Goal: Transaction & Acquisition: Purchase product/service

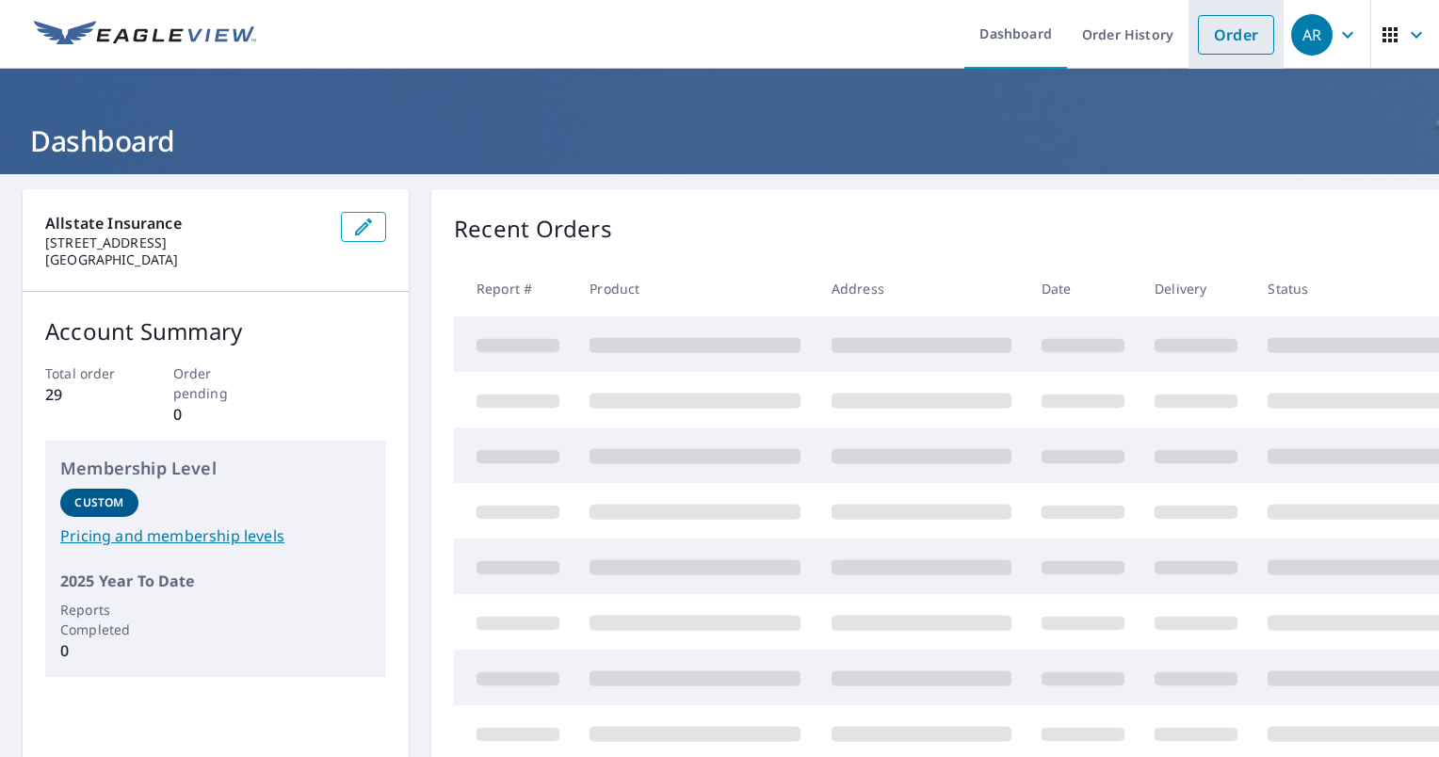
click at [1238, 34] on link "Order" at bounding box center [1236, 35] width 76 height 40
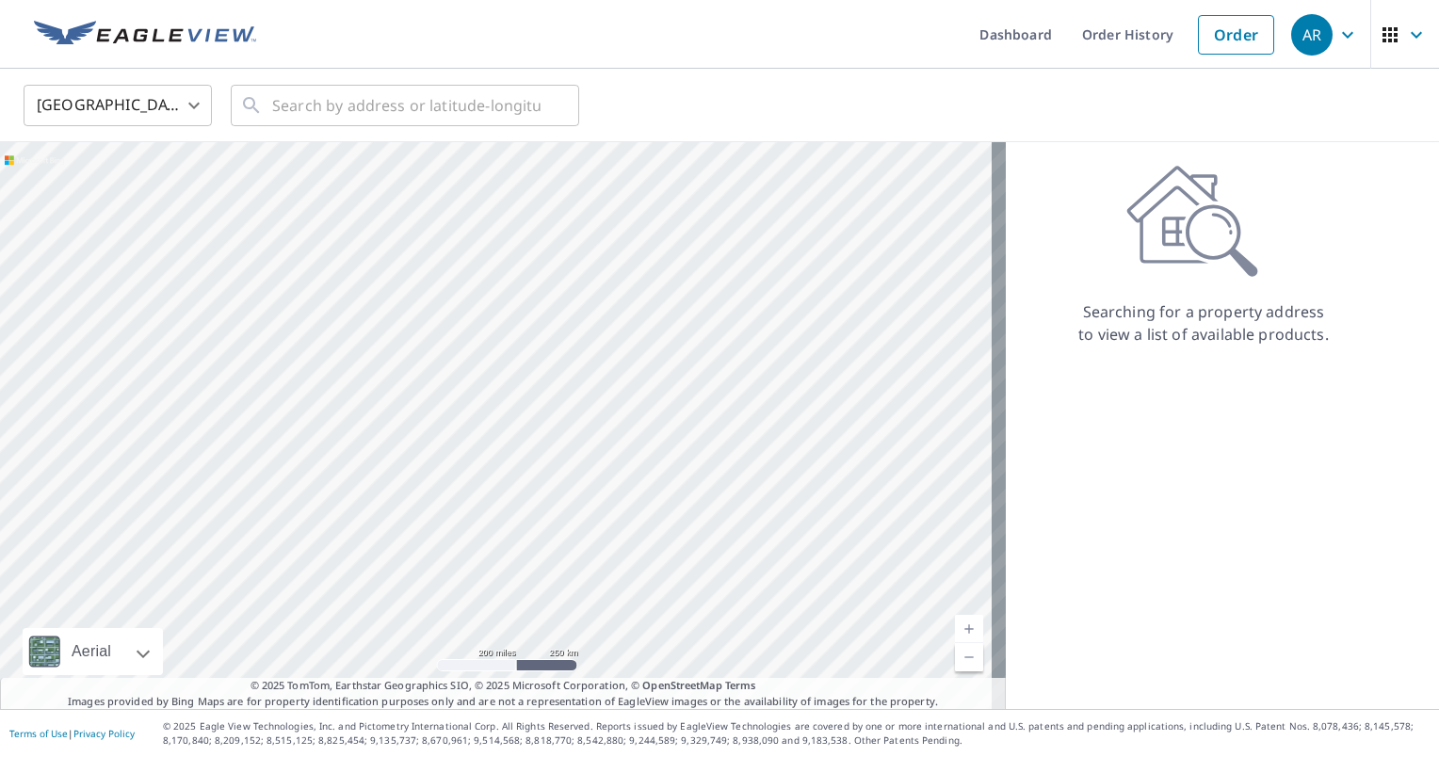
click at [94, 258] on div at bounding box center [503, 425] width 1006 height 567
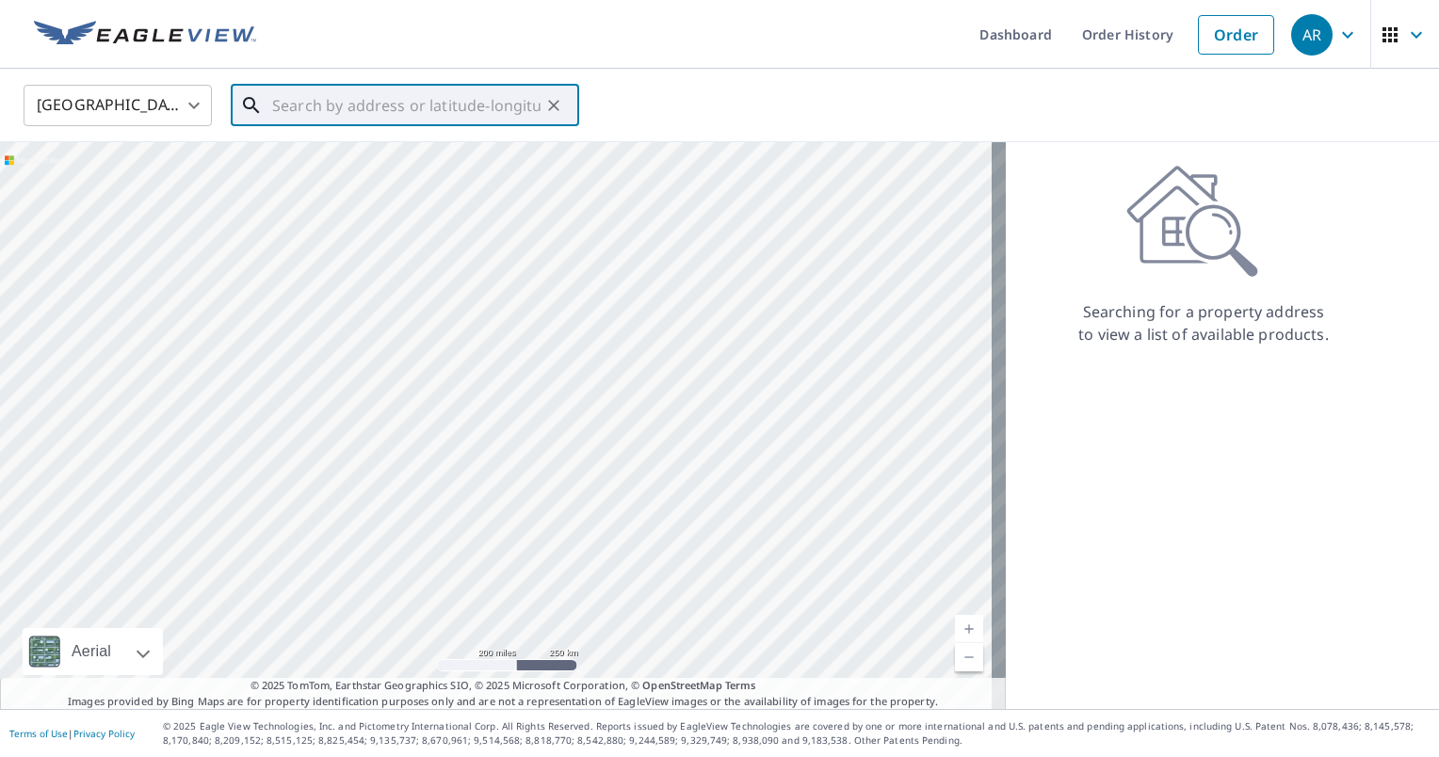
click at [463, 105] on input "text" at bounding box center [406, 105] width 268 height 53
paste input "[STREET_ADDRESS][PERSON_NAME]"
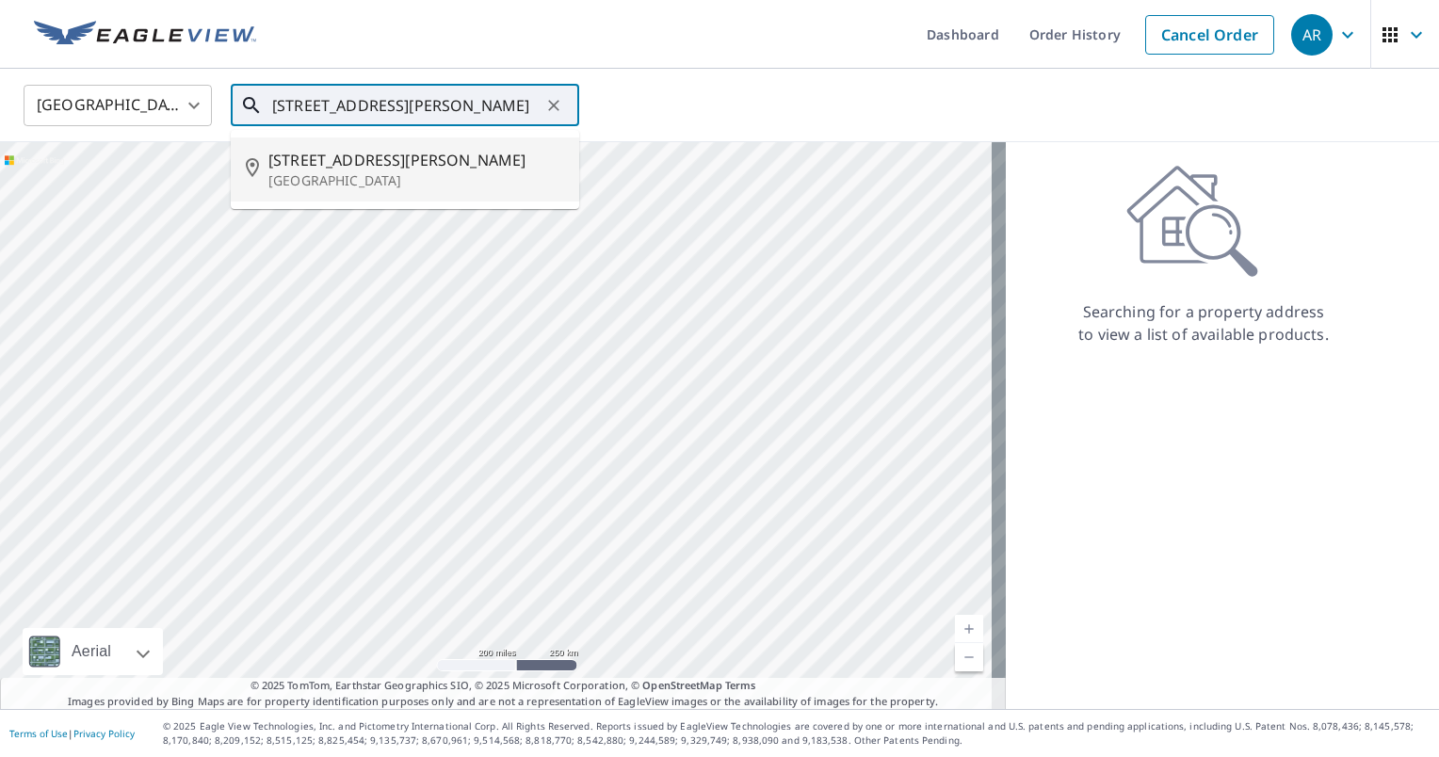
click at [461, 166] on span "[STREET_ADDRESS][PERSON_NAME]" at bounding box center [416, 160] width 296 height 23
type input "[STREET_ADDRESS][PERSON_NAME][PERSON_NAME]"
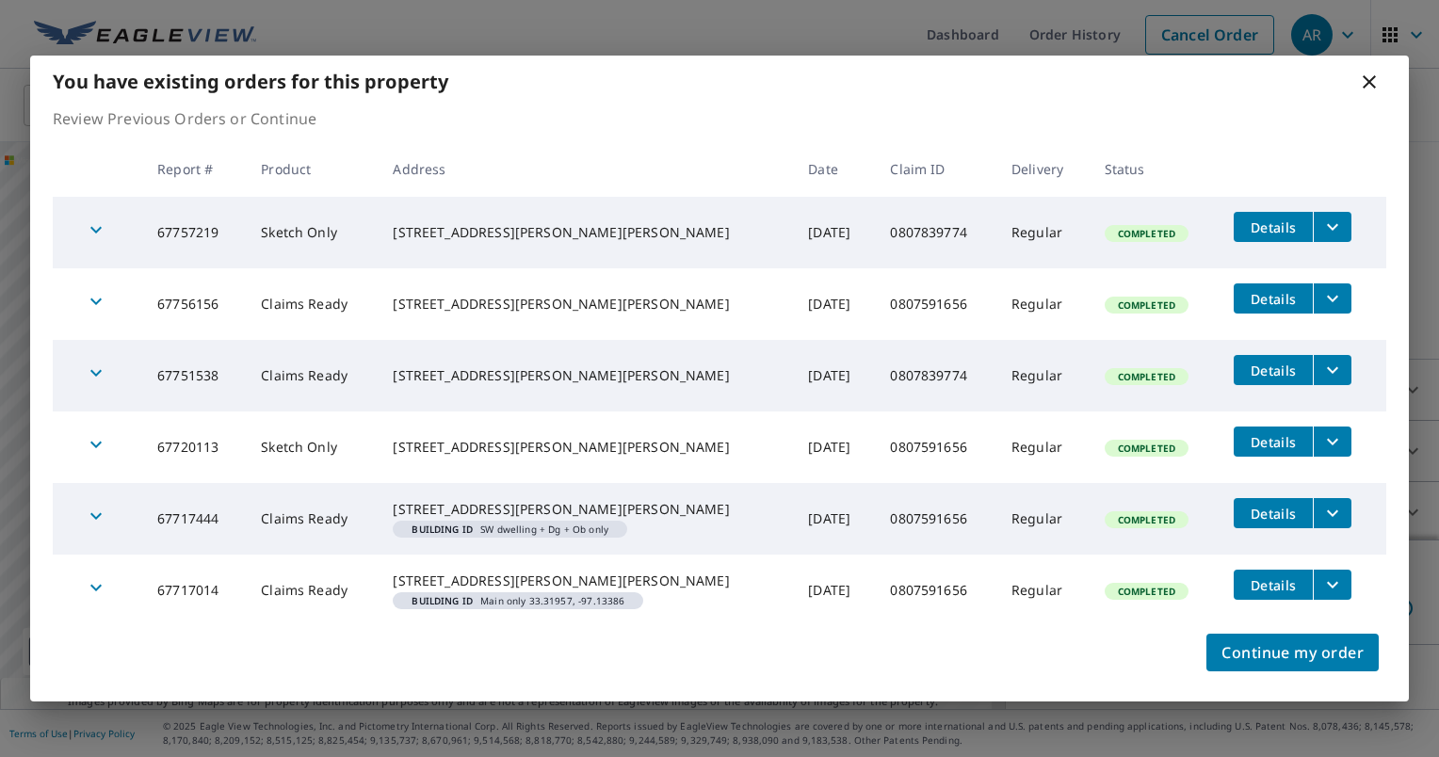
click at [1328, 287] on icon "filesDropdownBtn-67756156" at bounding box center [1332, 298] width 23 height 23
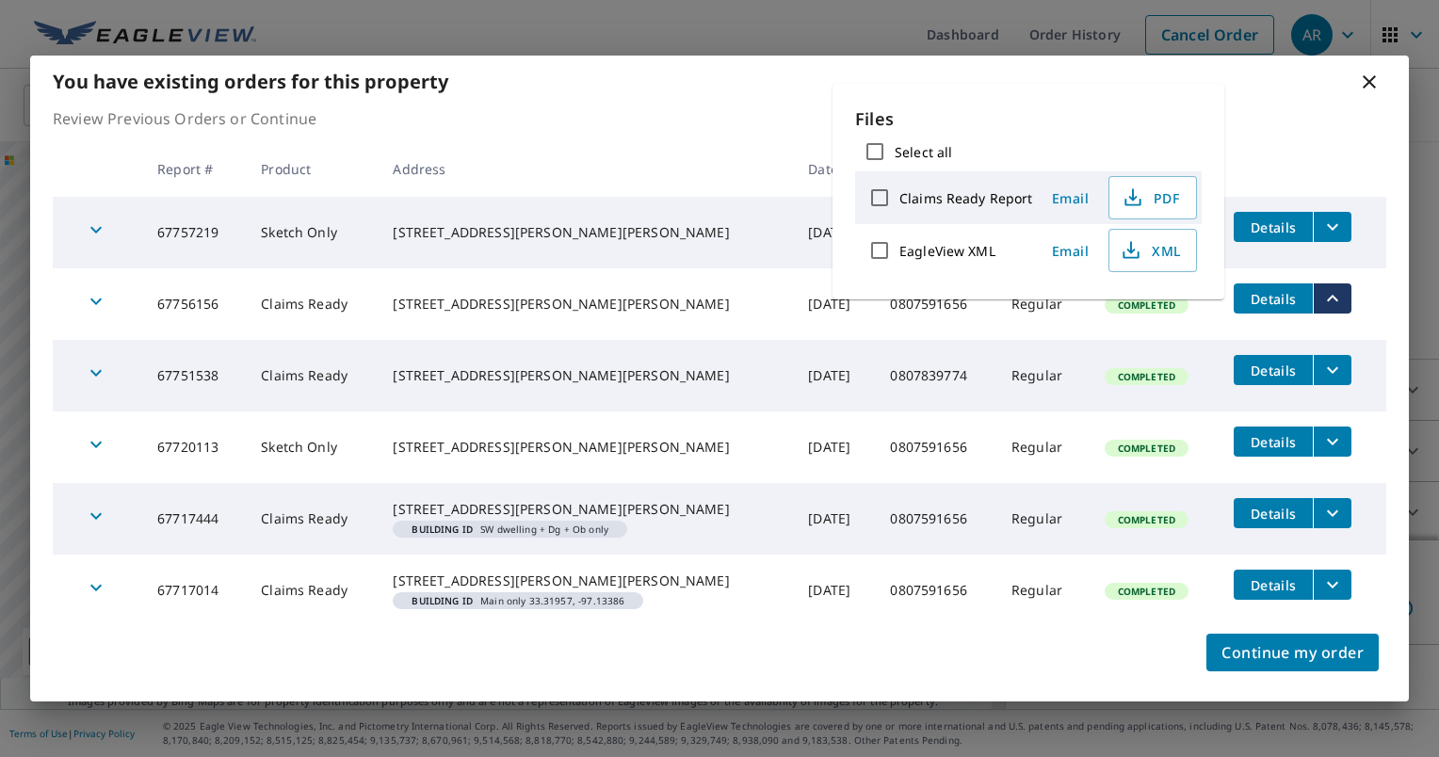
click at [1328, 295] on icon "filesDropdownBtn-67756156" at bounding box center [1332, 298] width 11 height 7
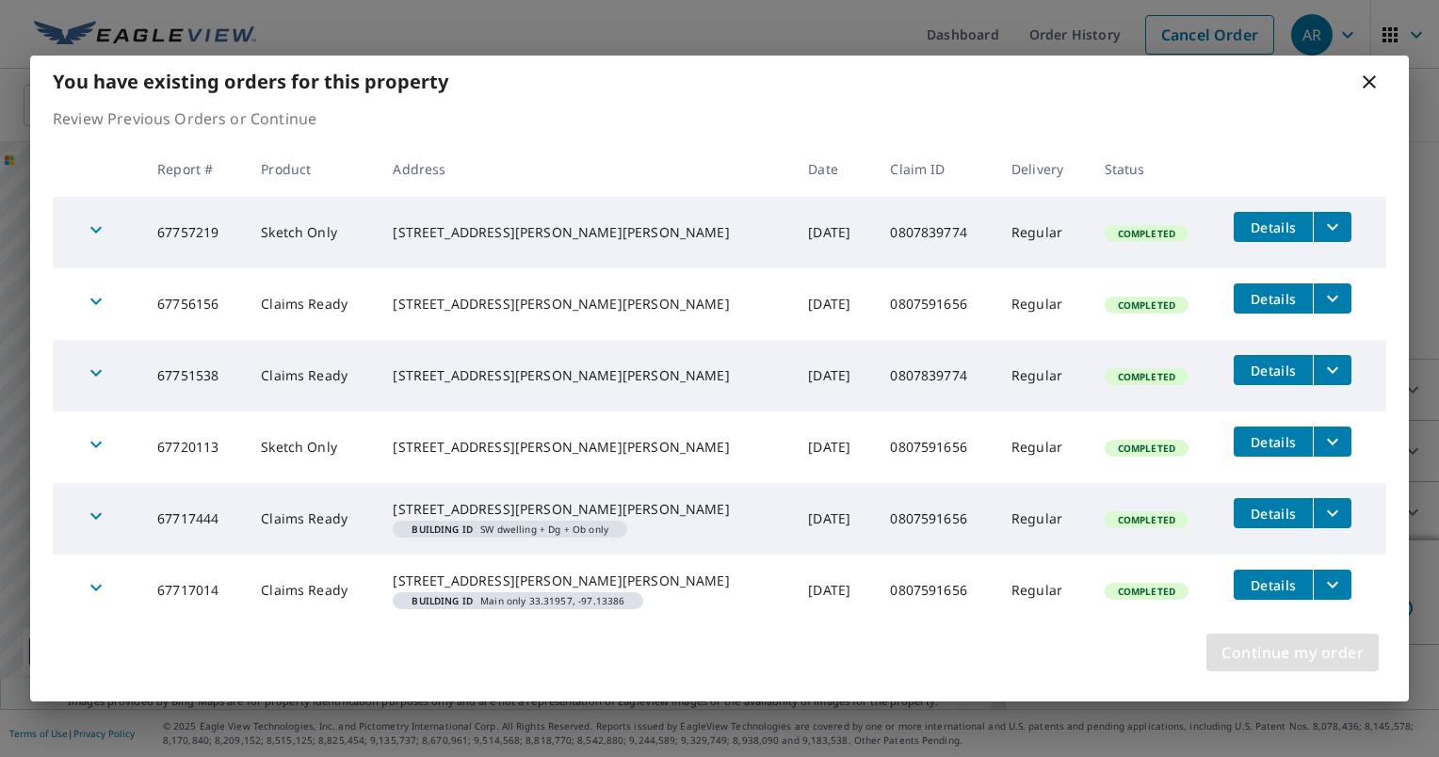
click at [1288, 659] on span "Continue my order" at bounding box center [1292, 652] width 142 height 26
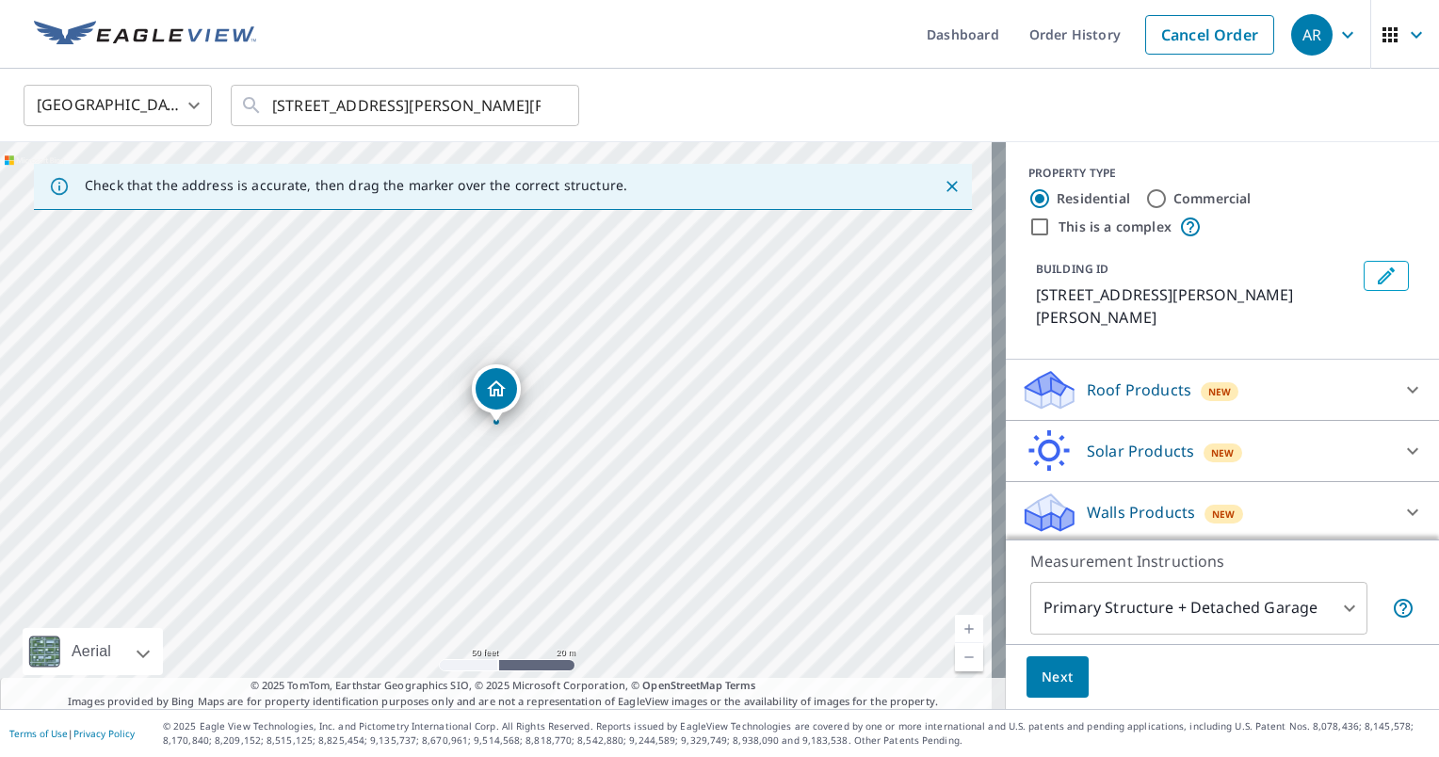
click at [1317, 378] on div "Roof Products New" at bounding box center [1205, 390] width 369 height 44
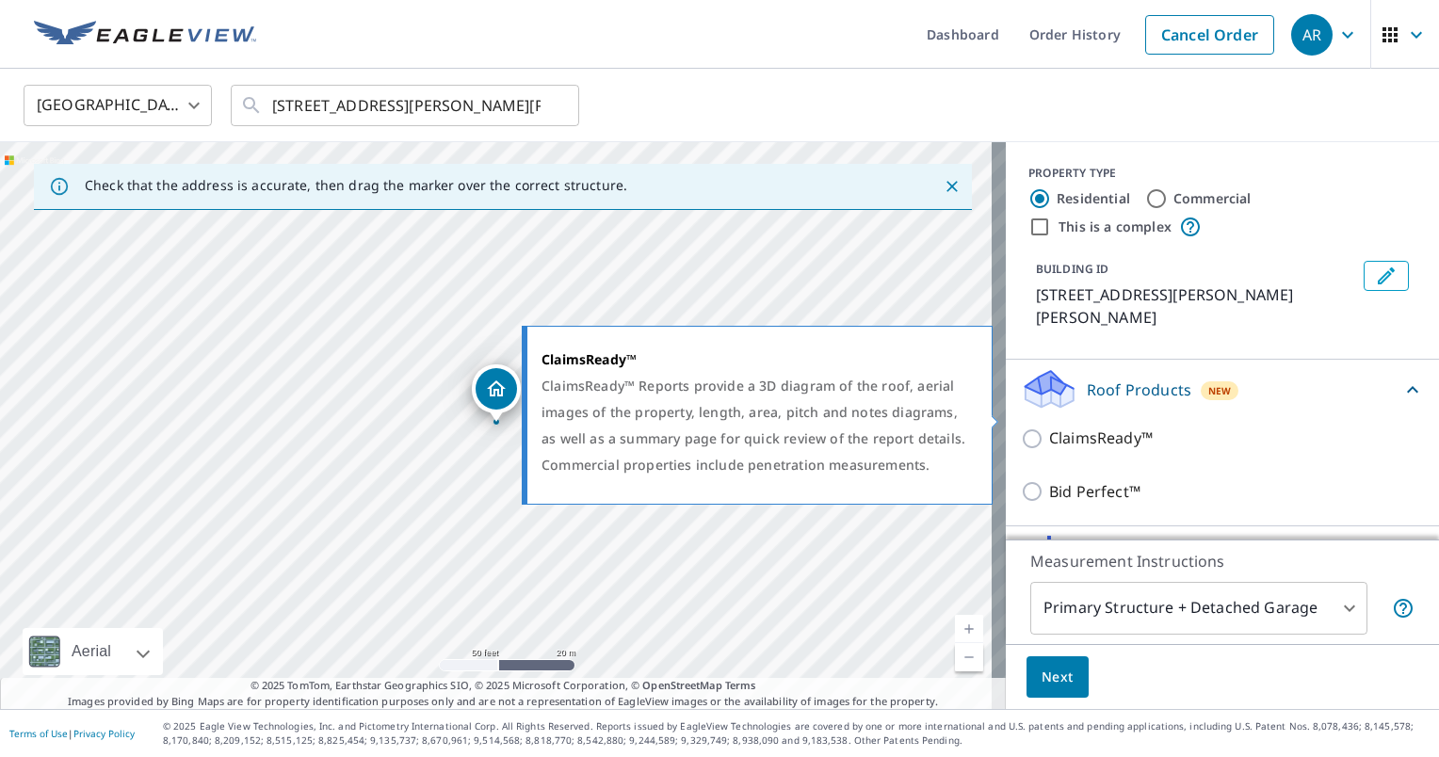
click at [1056, 427] on p "ClaimsReady™" at bounding box center [1101, 439] width 104 height 24
click at [1049, 428] on input "ClaimsReady™" at bounding box center [1035, 439] width 28 height 23
checkbox input "true"
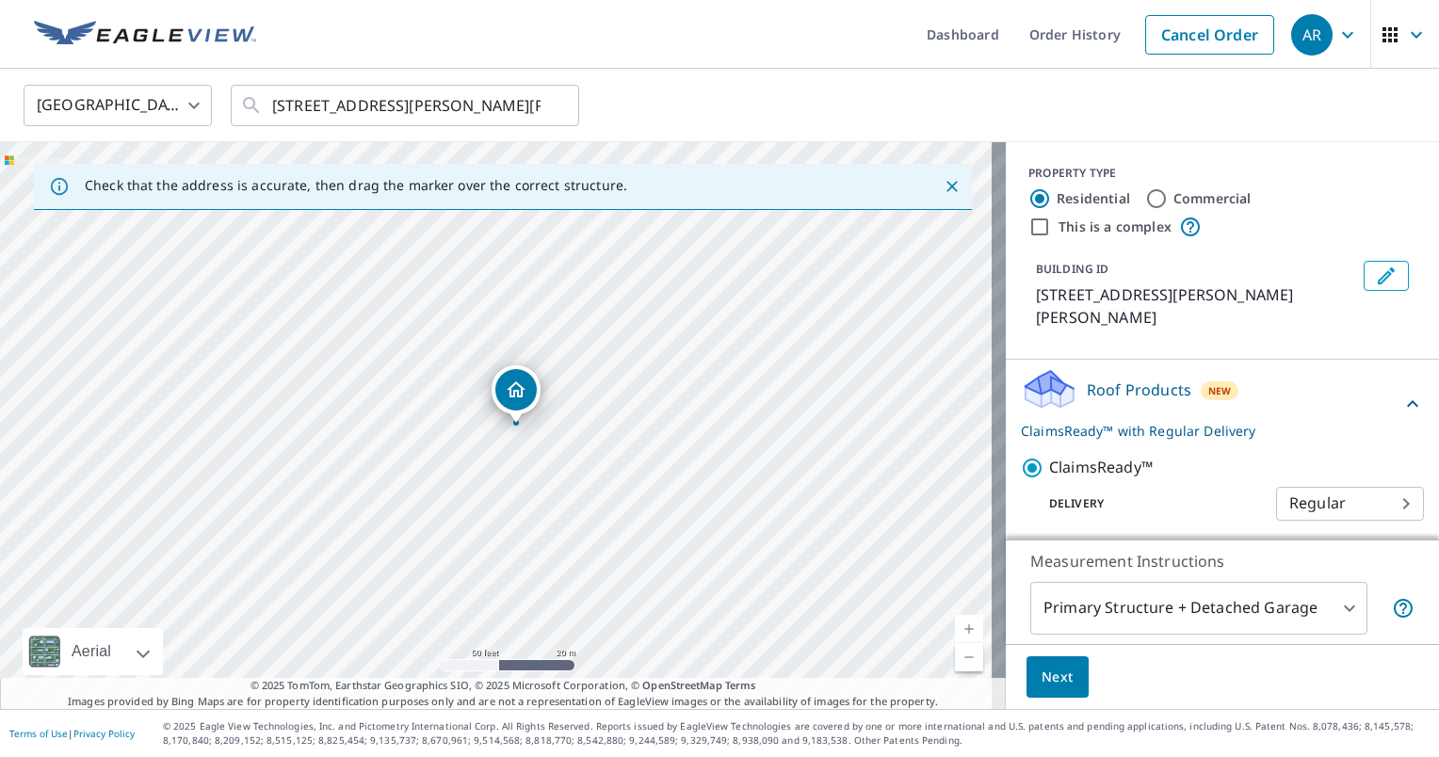
drag, startPoint x: 489, startPoint y: 459, endPoint x: 509, endPoint y: 460, distance: 19.8
click at [509, 460] on div "[STREET_ADDRESS][PERSON_NAME][PERSON_NAME]" at bounding box center [503, 425] width 1006 height 567
drag, startPoint x: 757, startPoint y: 459, endPoint x: 735, endPoint y: 438, distance: 30.7
click at [735, 438] on div "[STREET_ADDRESS][PERSON_NAME][PERSON_NAME]" at bounding box center [503, 425] width 1006 height 567
click at [1275, 693] on div "Next" at bounding box center [1222, 677] width 433 height 66
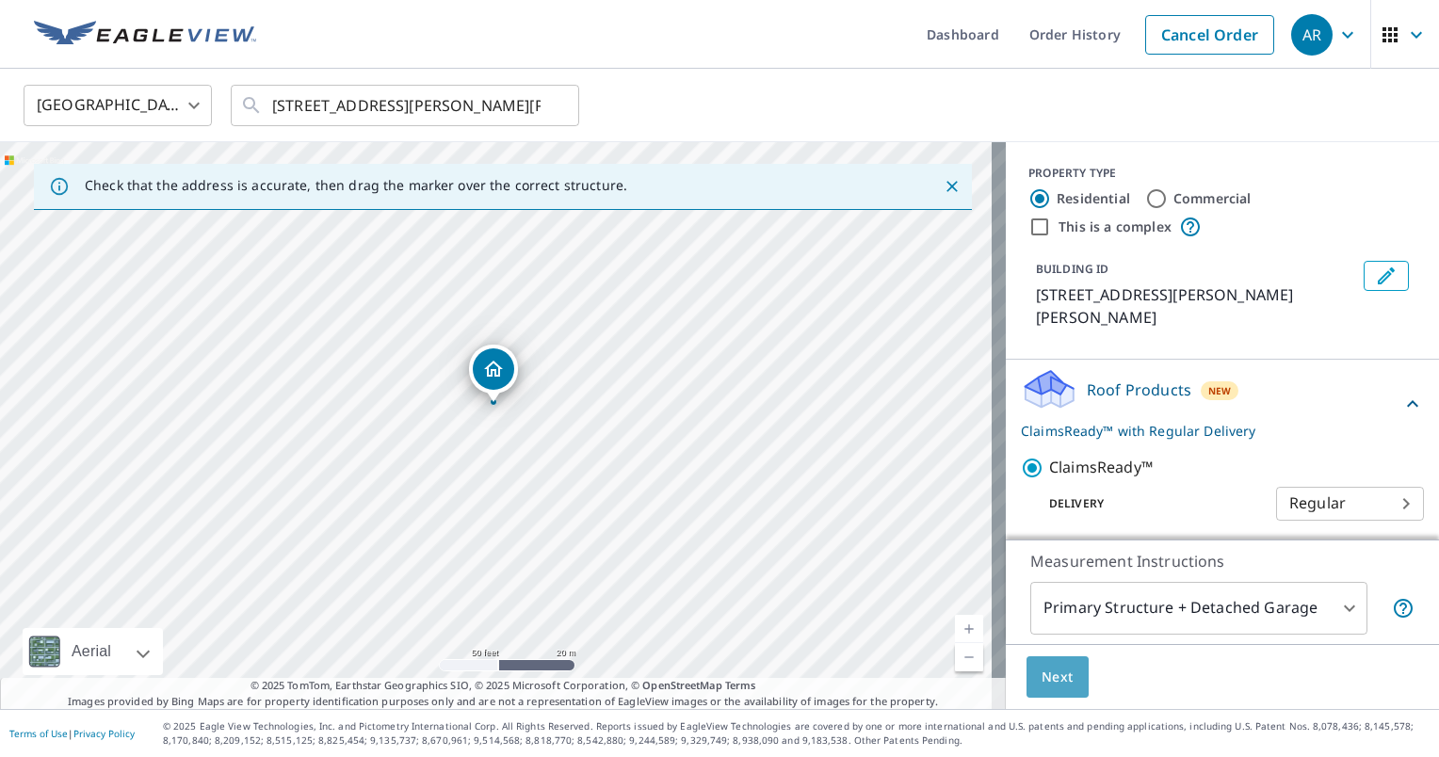
click at [1042, 667] on span "Next" at bounding box center [1058, 678] width 32 height 24
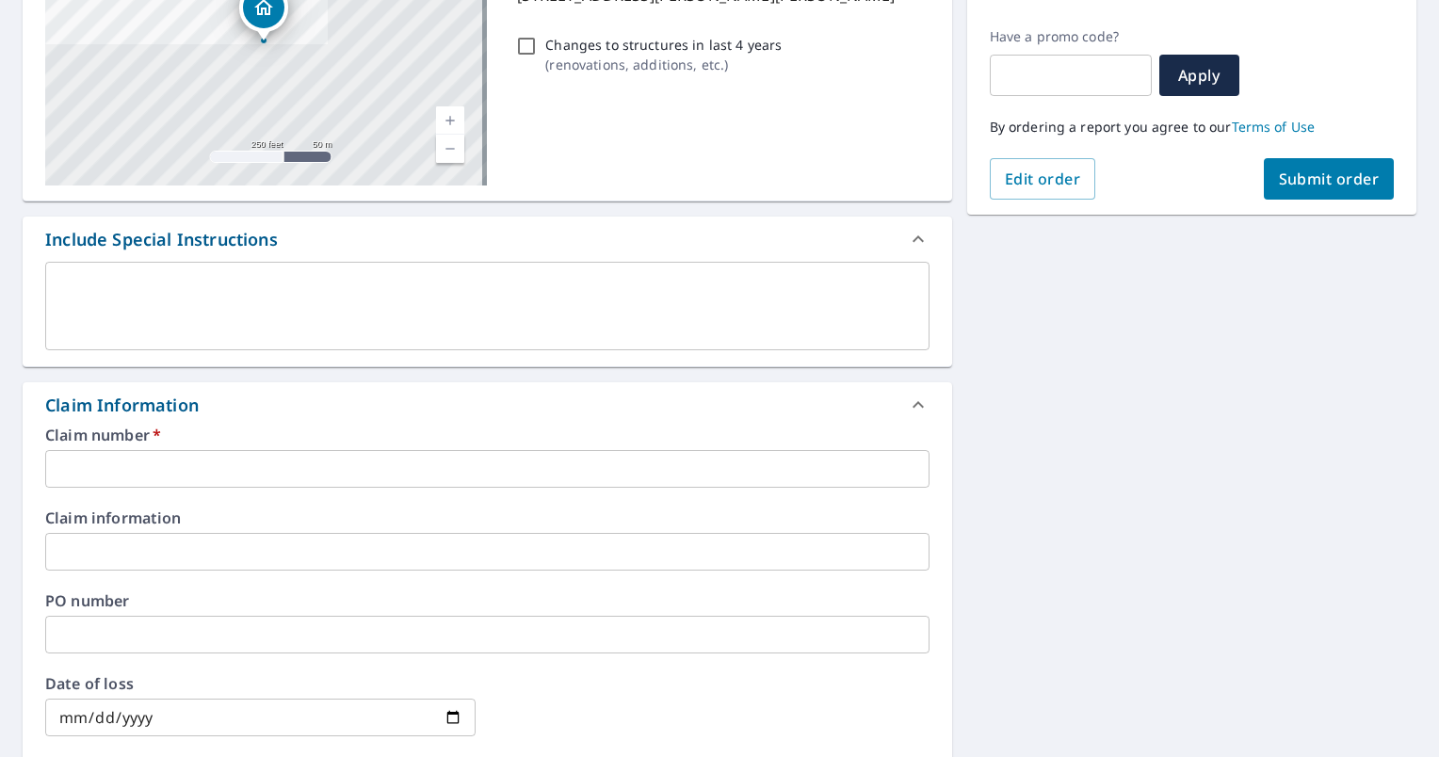
scroll to position [298, 0]
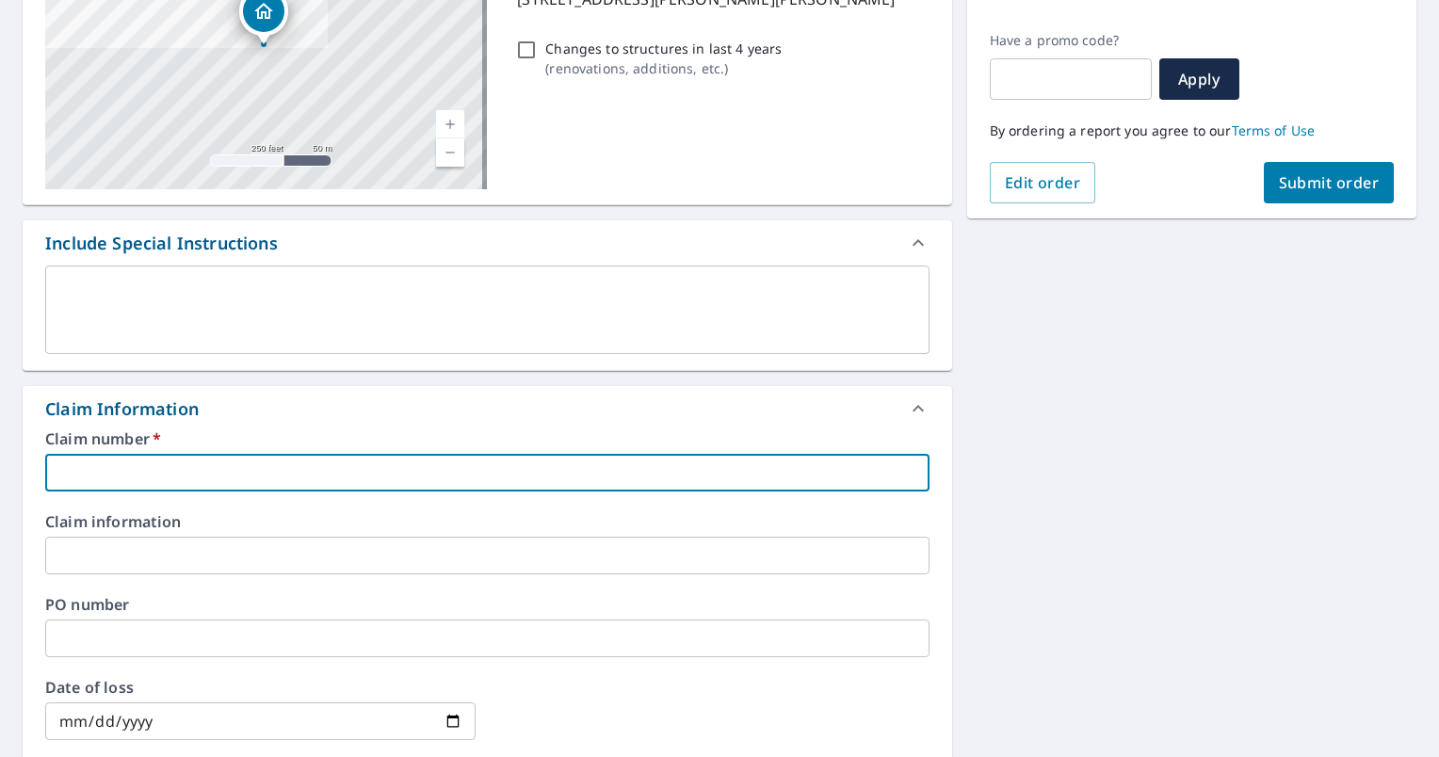
click at [112, 477] on input "text" at bounding box center [487, 473] width 884 height 38
paste input "0807591656"
type input "0807591656"
click at [1284, 180] on span "Submit order" at bounding box center [1329, 182] width 101 height 21
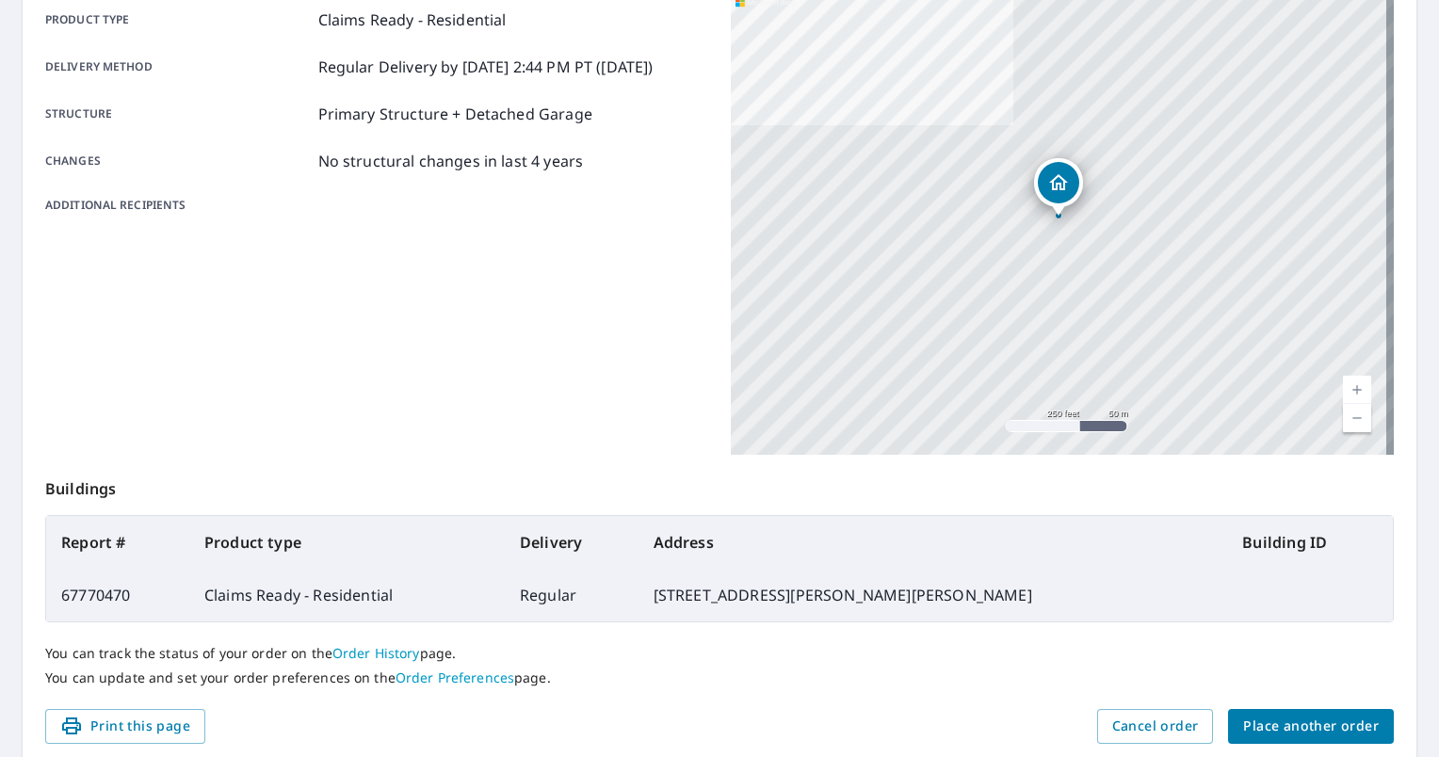
scroll to position [350, 0]
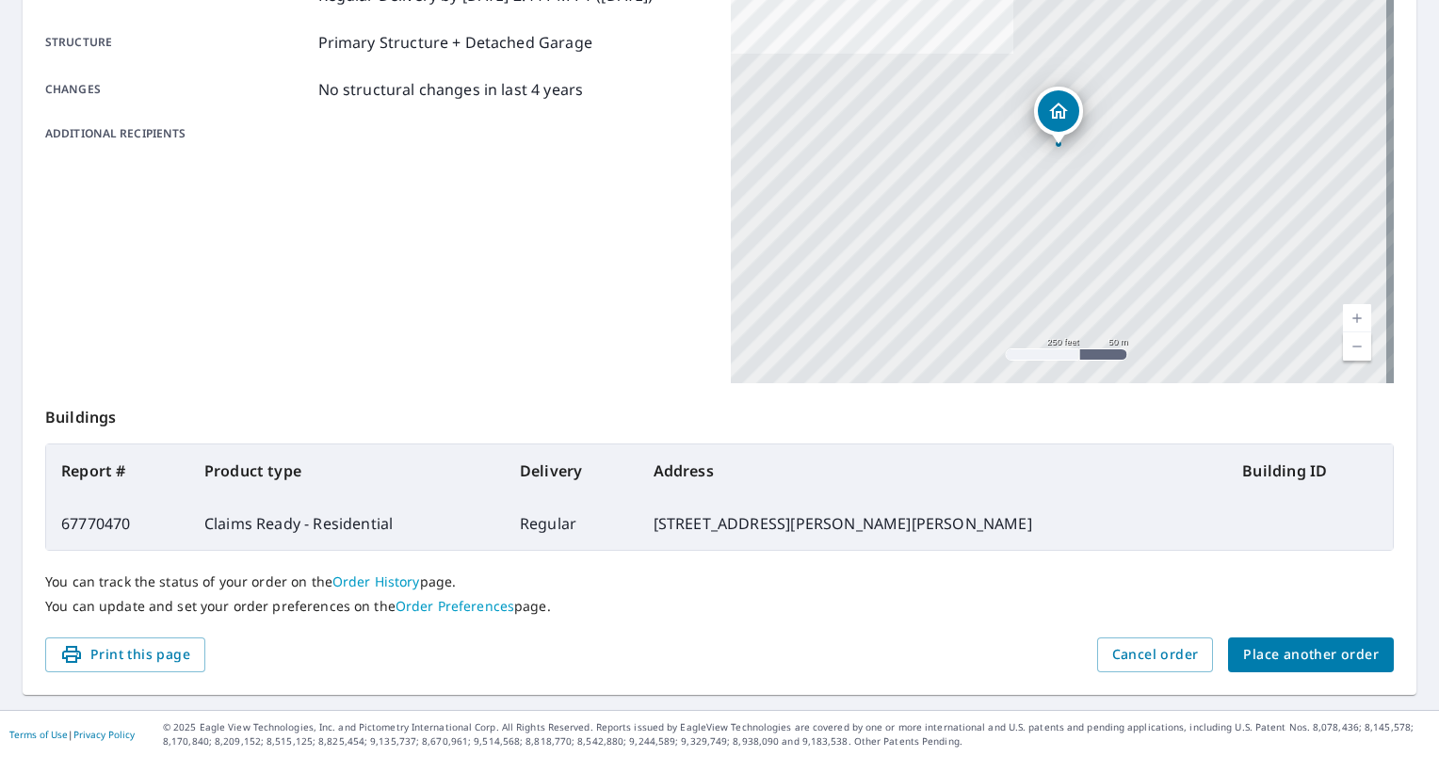
drag, startPoint x: 1429, startPoint y: 391, endPoint x: 930, endPoint y: 595, distance: 538.5
click at [930, 595] on div "You can track the status of your order on the Order History page. You can updat…" at bounding box center [719, 594] width 1349 height 87
drag, startPoint x: 1438, startPoint y: 439, endPoint x: 954, endPoint y: 439, distance: 484.1
click at [954, 439] on p "Buildings" at bounding box center [719, 413] width 1349 height 60
click at [857, 691] on div "Order details Product type Claims Ready - Residential Delivery method Regular D…" at bounding box center [720, 267] width 1394 height 856
